Goal: Task Accomplishment & Management: Use online tool/utility

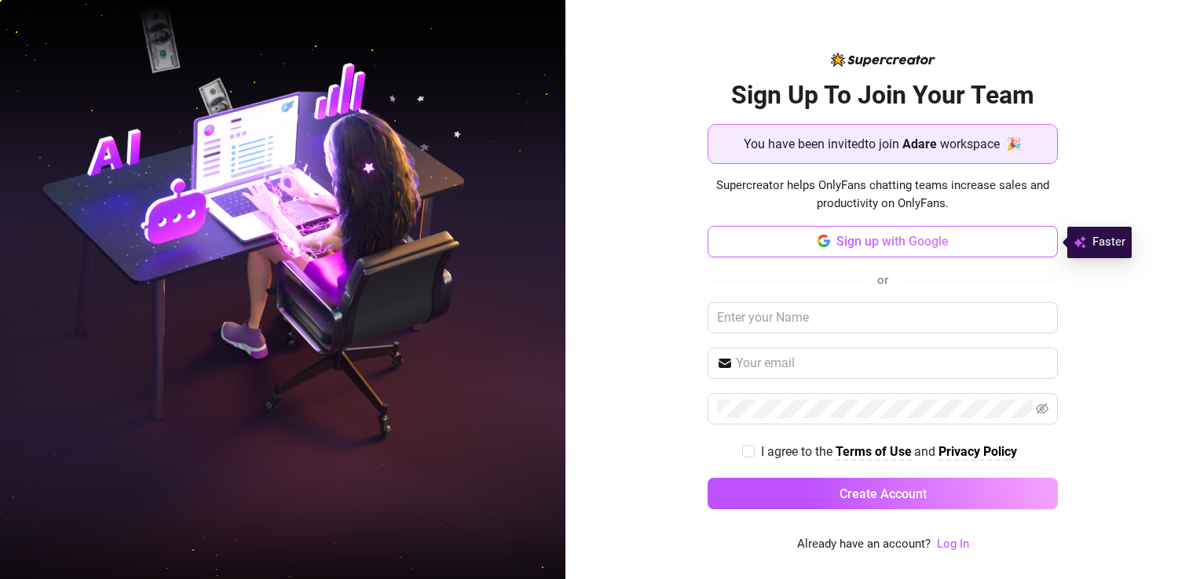
click at [840, 239] on span "Sign up with Google" at bounding box center [892, 241] width 112 height 15
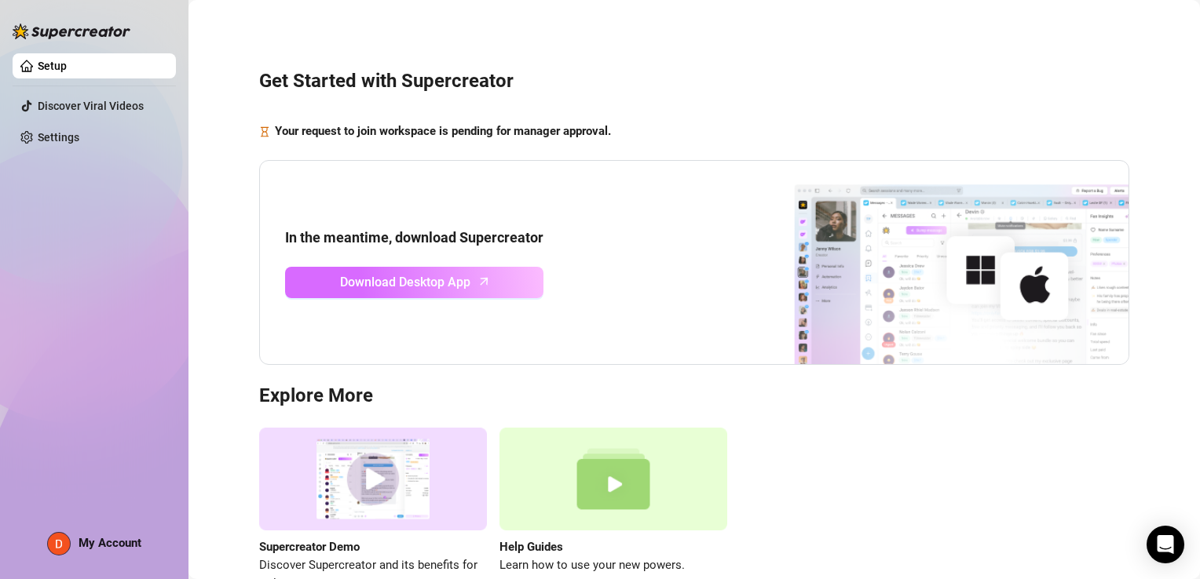
click at [458, 268] on link "Download Desktop App" at bounding box center [414, 282] width 258 height 31
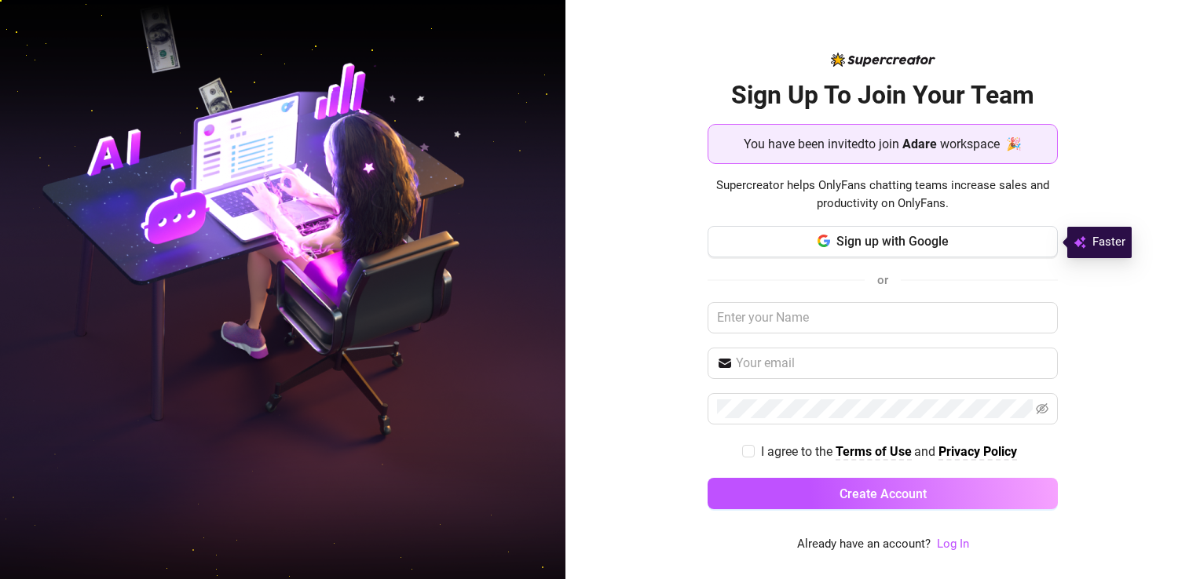
click at [801, 149] on span "You have been invited to join" at bounding box center [820, 144] width 155 height 20
click at [1174, 308] on div "Sign Up To Join Your Team You have been invited to join Adare workspace 🎉 Super…" at bounding box center [882, 289] width 634 height 579
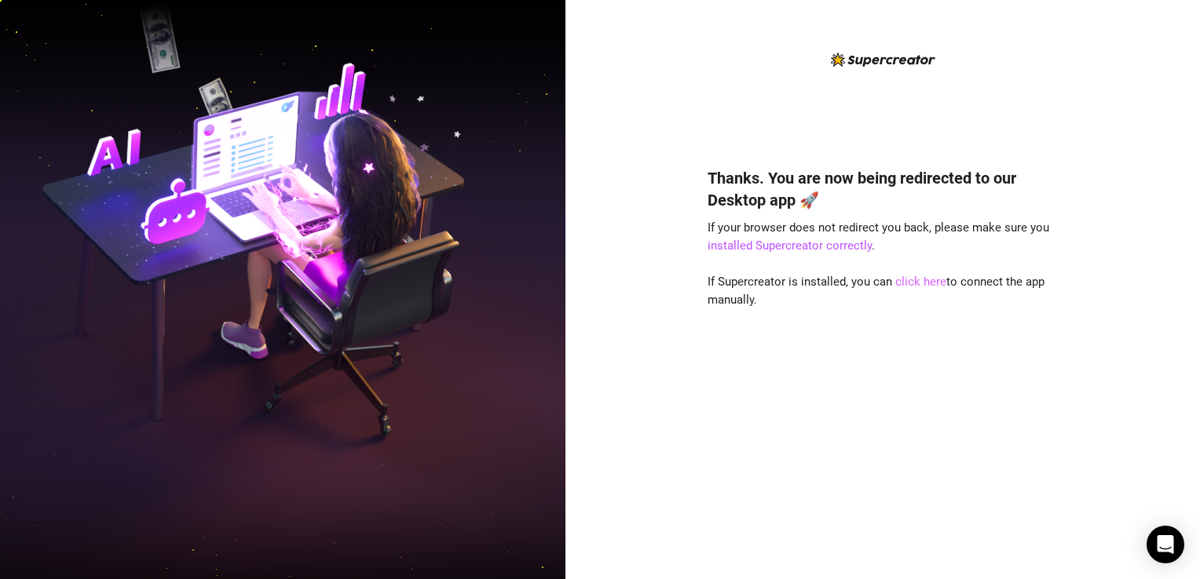
click at [913, 276] on link "click here" at bounding box center [920, 282] width 51 height 14
click at [915, 281] on link "click here" at bounding box center [920, 282] width 51 height 14
click at [805, 250] on link "installed Supercreator correctly" at bounding box center [789, 246] width 164 height 14
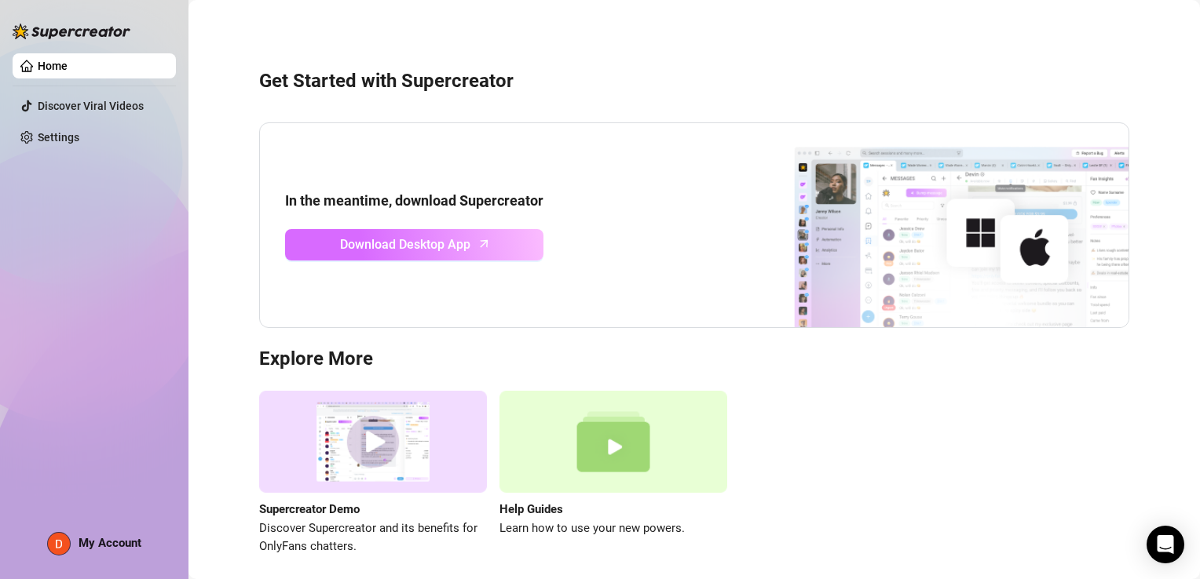
click at [348, 244] on span "Download Desktop App" at bounding box center [405, 245] width 130 height 20
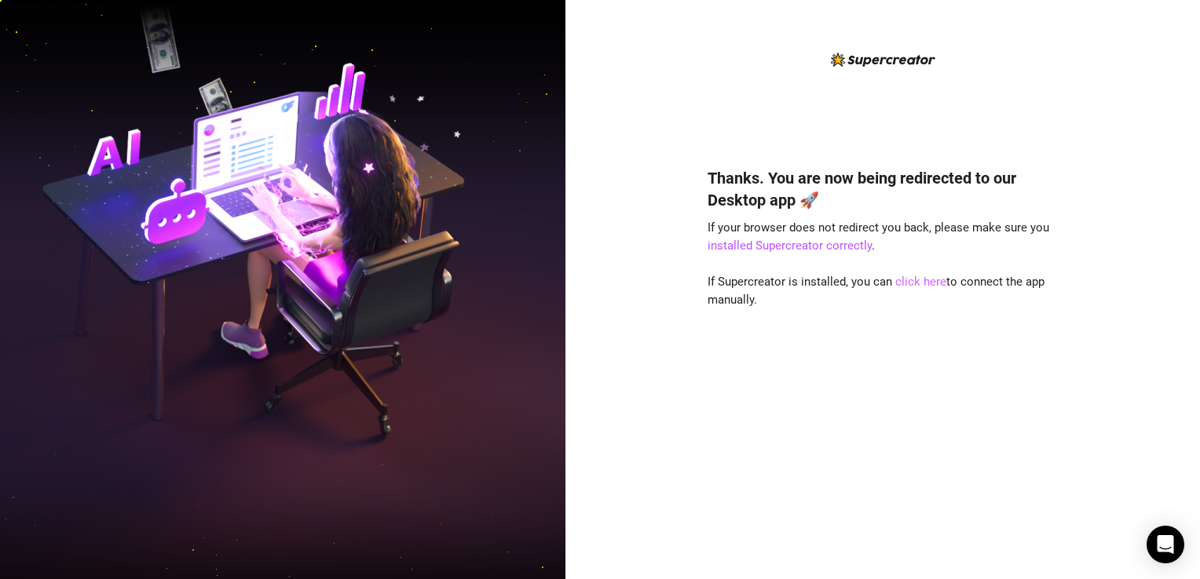
click at [918, 286] on link "click here" at bounding box center [920, 282] width 51 height 14
click at [932, 297] on div "Thanks. You are now being redirected to our Desktop app 🚀 If your browser does …" at bounding box center [882, 350] width 350 height 408
click at [923, 284] on link "click here" at bounding box center [920, 282] width 51 height 14
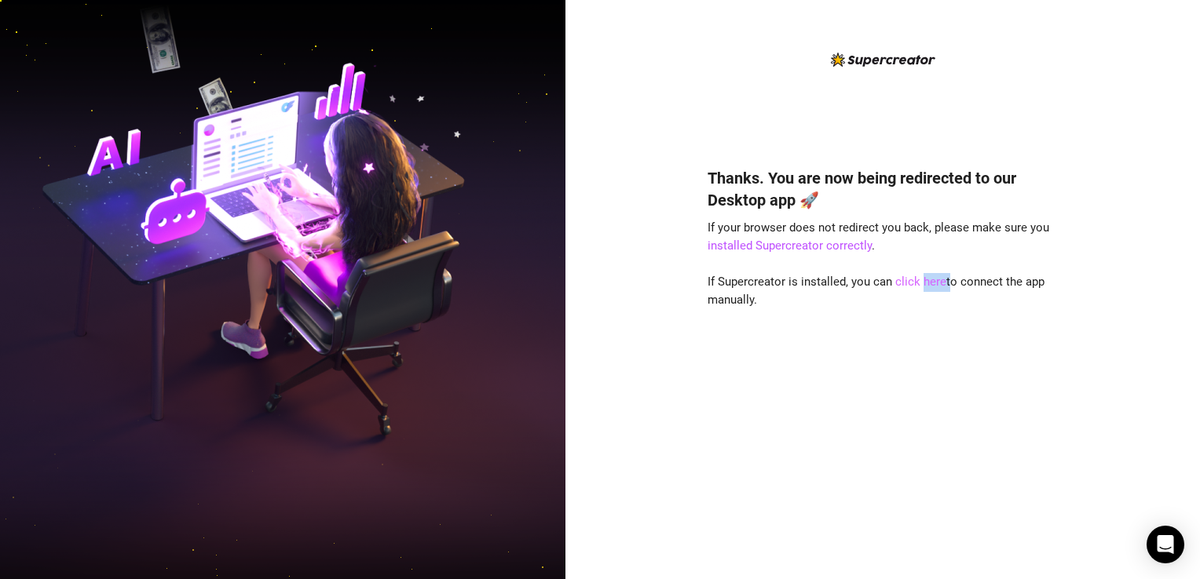
click at [923, 284] on link "click here" at bounding box center [920, 282] width 51 height 14
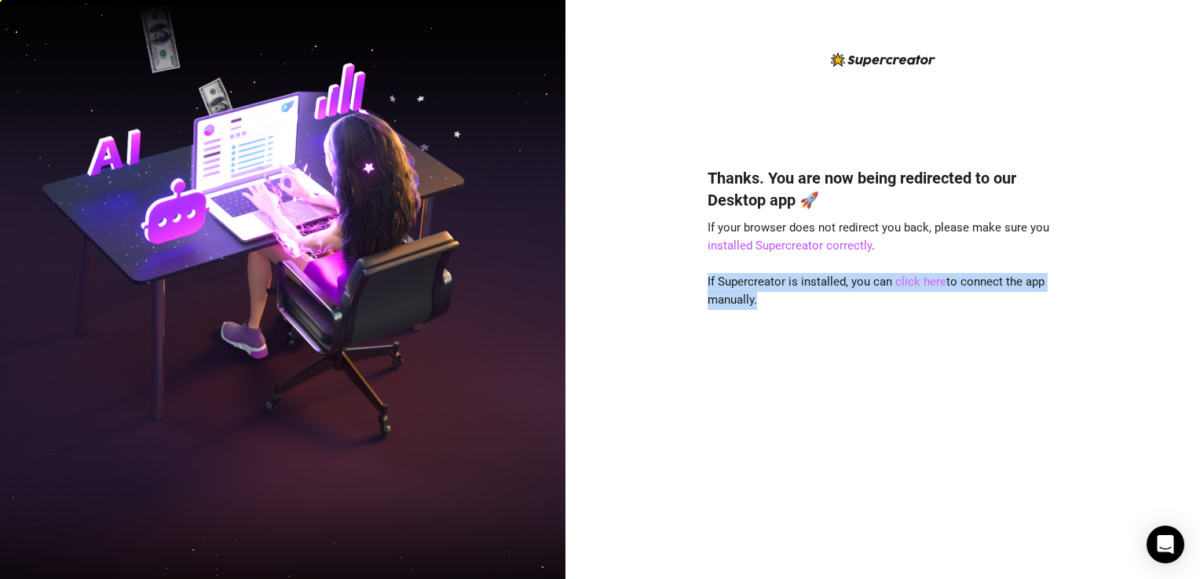
click at [923, 284] on link "click here" at bounding box center [920, 282] width 51 height 14
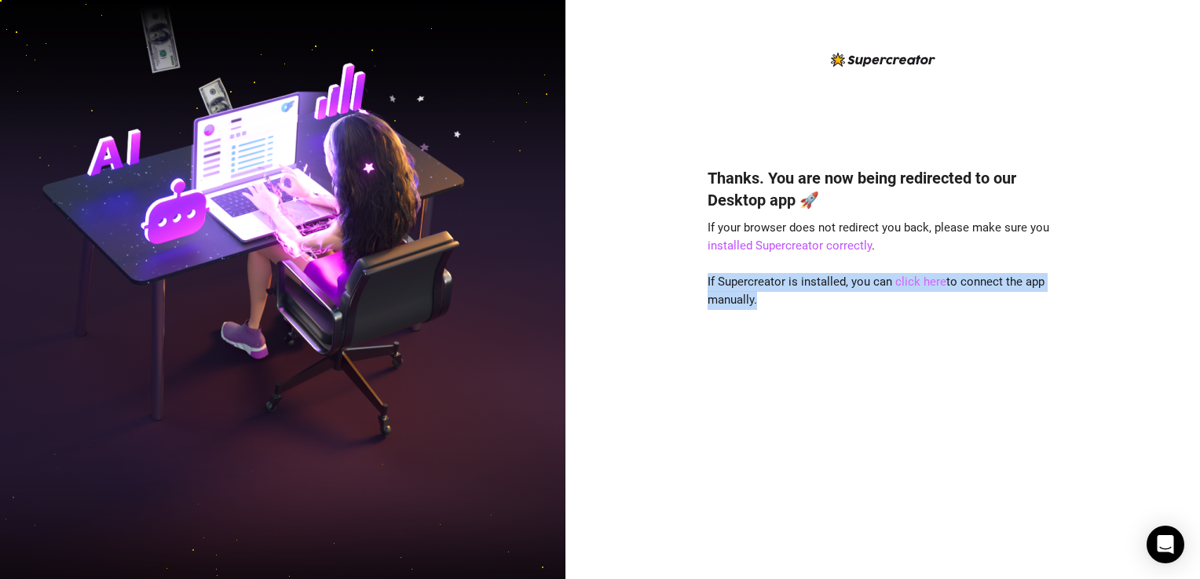
click at [923, 284] on link "click here" at bounding box center [920, 282] width 51 height 14
click at [815, 313] on div "Thanks. You are now being redirected to our Desktop app 🚀 If your browser does …" at bounding box center [882, 350] width 350 height 408
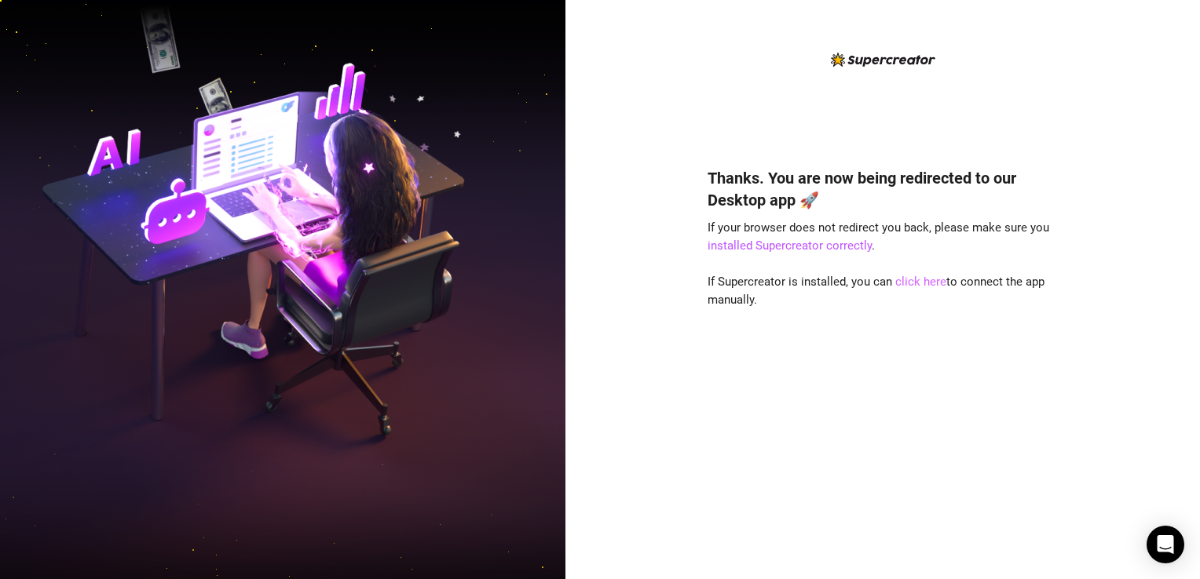
click at [916, 280] on link "click here" at bounding box center [920, 282] width 51 height 14
